Goal: Check status: Check status

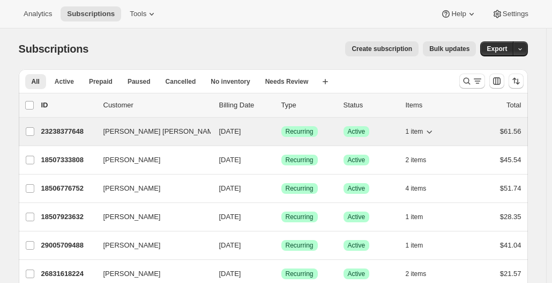
scroll to position [61, 0]
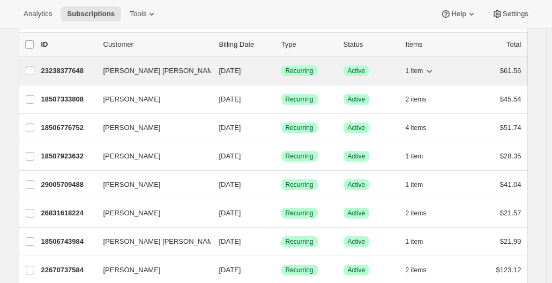
click at [79, 69] on p "23238377648" at bounding box center [68, 70] width 54 height 11
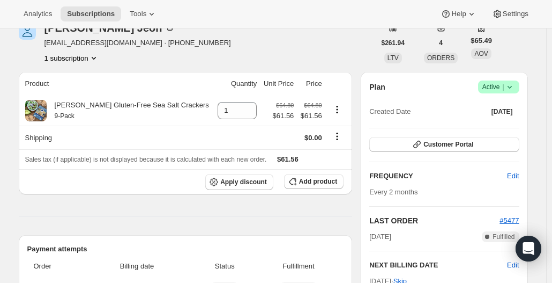
scroll to position [56, 0]
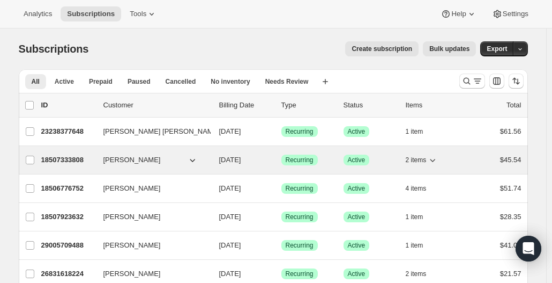
click at [67, 156] on p "18507333808" at bounding box center [68, 159] width 54 height 11
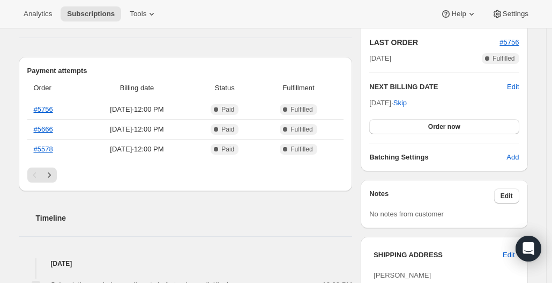
scroll to position [233, 0]
click at [47, 110] on link "#5756" at bounding box center [43, 110] width 19 height 8
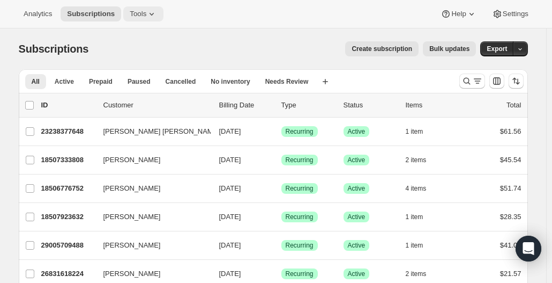
click at [150, 14] on icon at bounding box center [152, 14] width 4 height 3
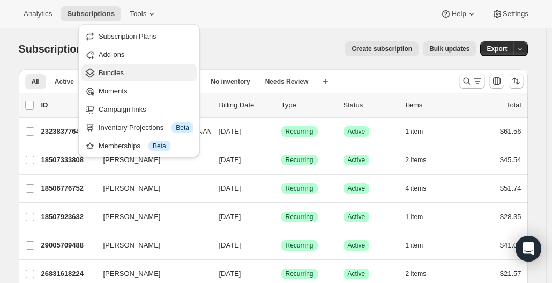
click at [116, 73] on span "Bundles" at bounding box center [111, 73] width 25 height 8
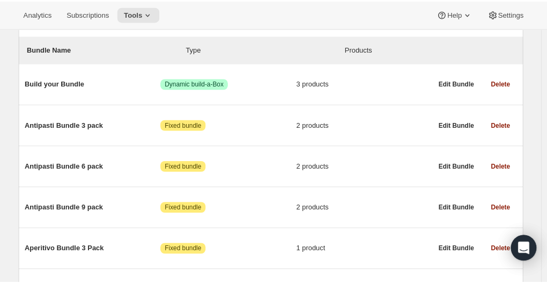
scroll to position [128, 0]
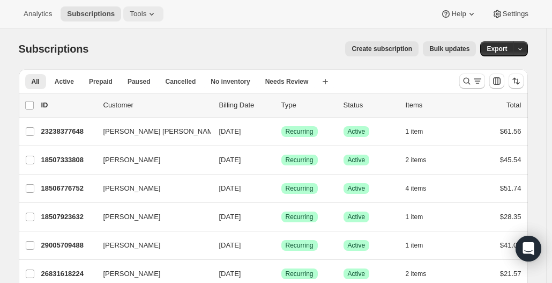
click at [137, 13] on span "Tools" at bounding box center [138, 14] width 17 height 9
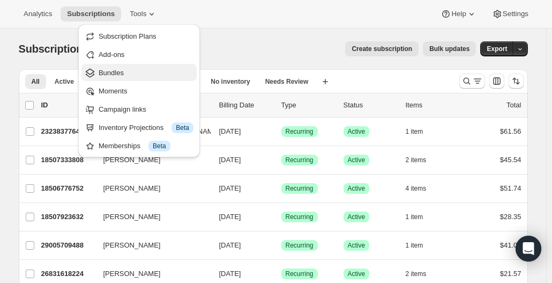
click at [113, 75] on span "Bundles" at bounding box center [111, 73] width 25 height 8
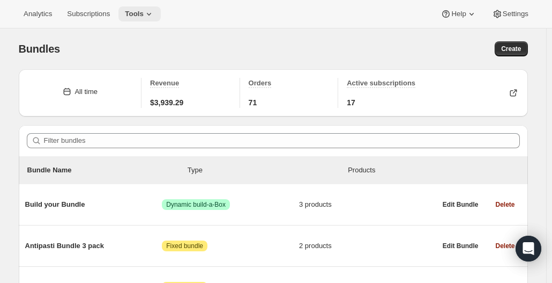
click at [145, 16] on icon at bounding box center [149, 14] width 11 height 11
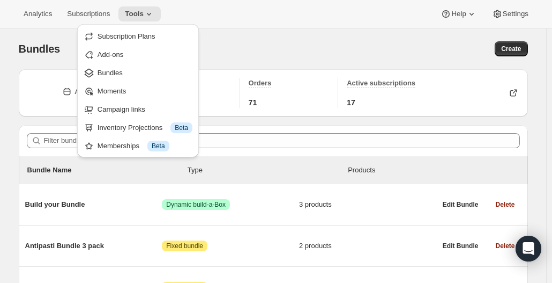
click at [401, 31] on div "Bundles. This page is ready Bundles Create" at bounding box center [274, 48] width 510 height 41
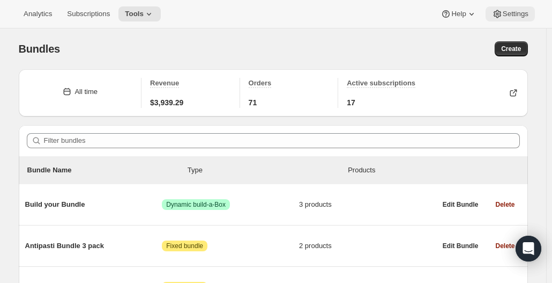
click at [519, 16] on span "Settings" at bounding box center [516, 14] width 26 height 9
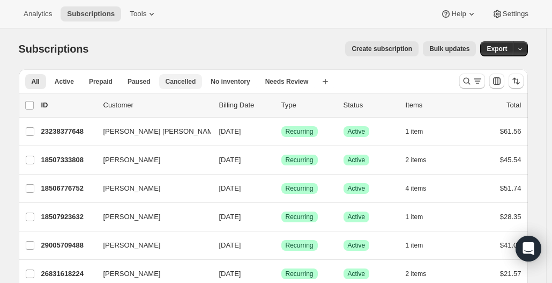
scroll to position [192, 0]
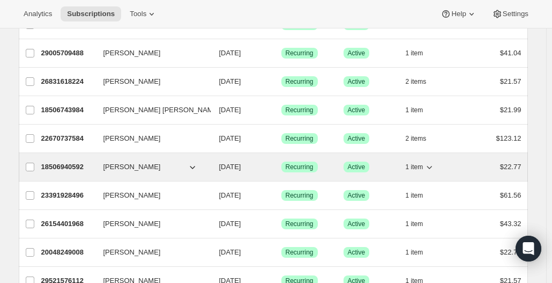
click at [67, 166] on p "18506940592" at bounding box center [68, 166] width 54 height 11
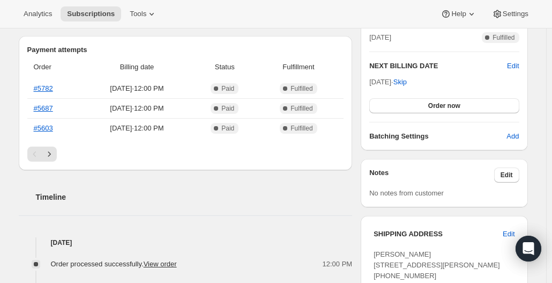
scroll to position [254, 0]
click at [47, 89] on link "#5782" at bounding box center [43, 89] width 19 height 8
click at [47, 88] on link "#5782" at bounding box center [43, 89] width 19 height 8
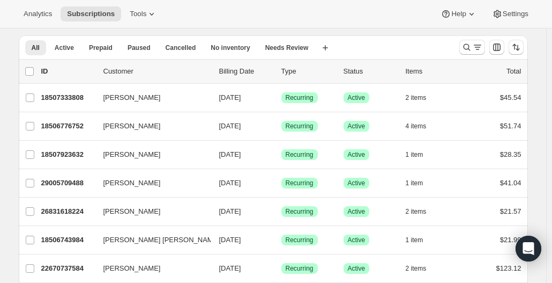
scroll to position [9, 0]
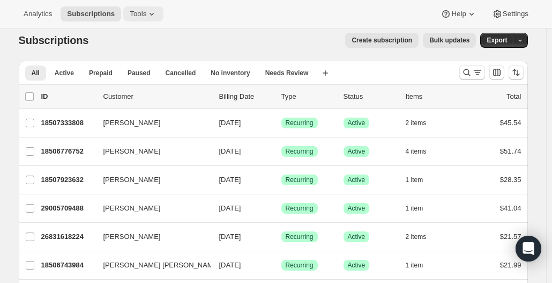
click at [139, 15] on span "Tools" at bounding box center [138, 14] width 17 height 9
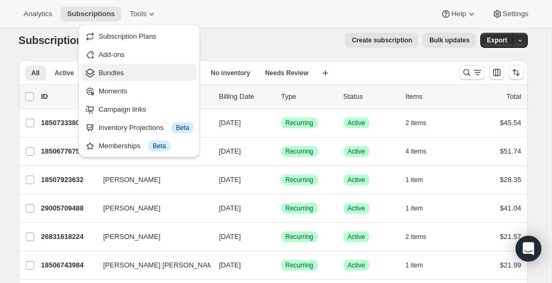
click at [106, 70] on span "Bundles" at bounding box center [111, 73] width 25 height 8
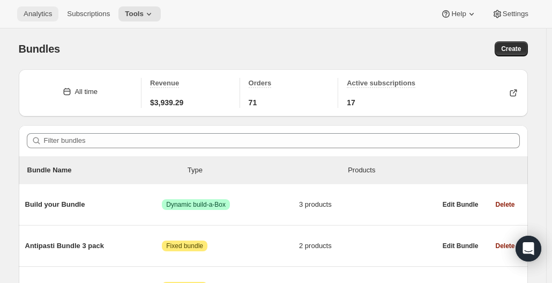
click at [39, 14] on span "Analytics" at bounding box center [38, 14] width 28 height 9
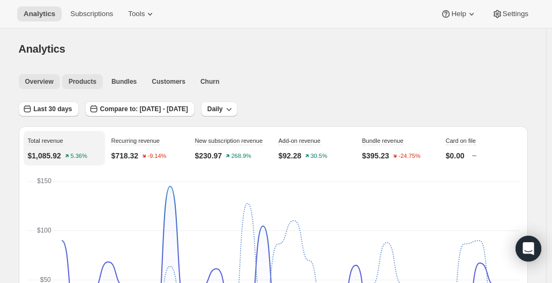
click at [83, 79] on span "Products" at bounding box center [83, 81] width 28 height 9
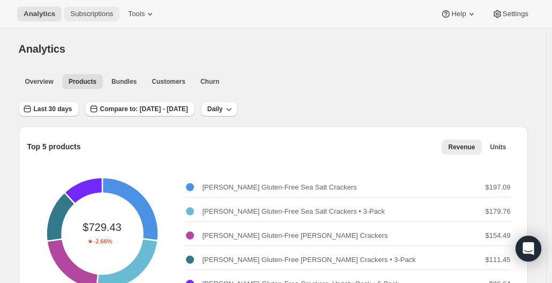
click at [88, 16] on span "Subscriptions" at bounding box center [91, 14] width 43 height 9
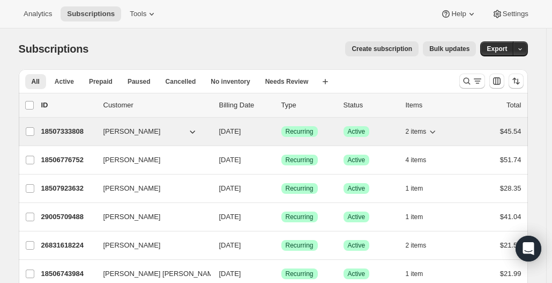
click at [77, 132] on p "18507333808" at bounding box center [68, 131] width 54 height 11
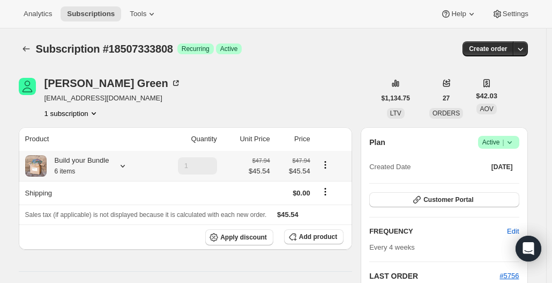
click at [127, 166] on icon at bounding box center [122, 165] width 11 height 11
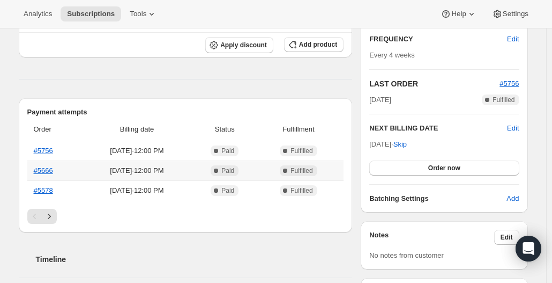
scroll to position [196, 0]
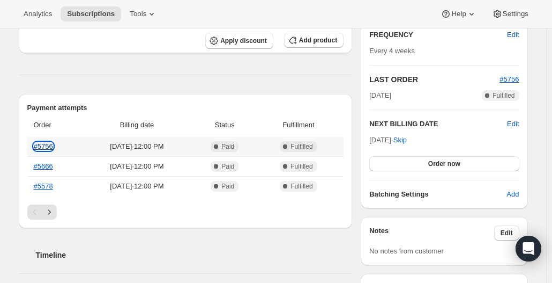
click at [46, 145] on link "#5756" at bounding box center [43, 146] width 19 height 8
